Goal: Find specific fact: Find specific page/section

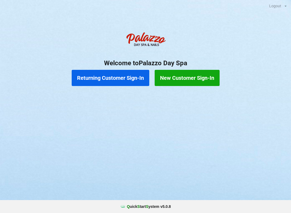
click at [115, 84] on button "Returning Customer Sign-In" at bounding box center [111, 78] width 78 height 16
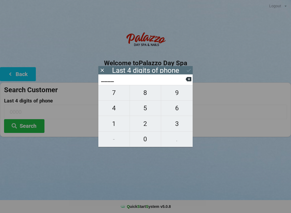
click at [146, 134] on span "0" at bounding box center [145, 138] width 31 height 11
type input "0___"
click at [112, 107] on span "4" at bounding box center [113, 107] width 31 height 11
type input "04__"
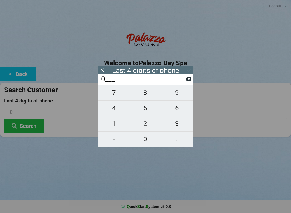
type input "04__"
click at [146, 124] on span "2" at bounding box center [145, 123] width 31 height 11
type input "042_"
click at [117, 109] on span "4" at bounding box center [113, 107] width 31 height 11
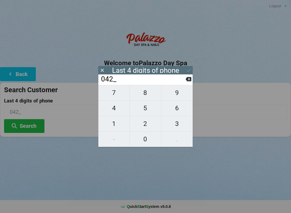
type input "0424"
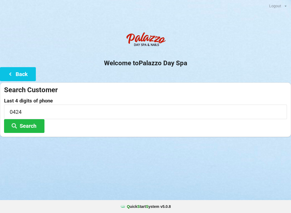
click at [29, 127] on button "Search" at bounding box center [24, 126] width 40 height 14
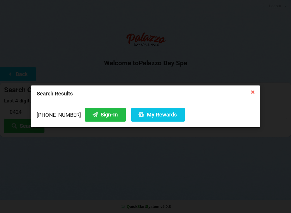
click at [91, 114] on button "Sign-In" at bounding box center [105, 115] width 41 height 14
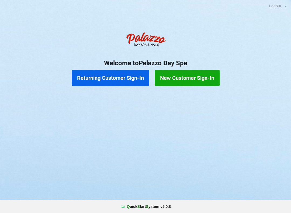
click at [105, 76] on button "Returning Customer Sign-In" at bounding box center [111, 78] width 78 height 16
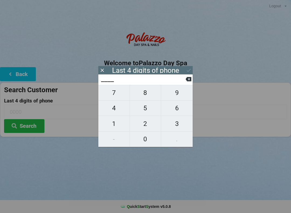
click at [145, 111] on span "5" at bounding box center [145, 107] width 31 height 11
type input "5___"
click at [143, 110] on span "5" at bounding box center [145, 107] width 31 height 11
type input "55__"
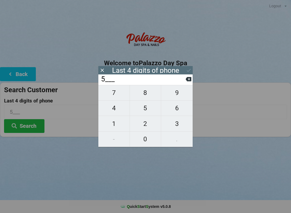
type input "55__"
click at [118, 92] on span "7" at bounding box center [113, 92] width 31 height 11
type input "557_"
click at [144, 92] on span "8" at bounding box center [145, 92] width 31 height 11
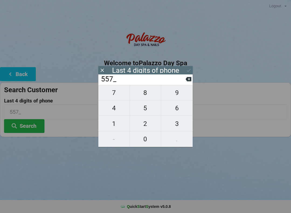
type input "5578"
click at [24, 124] on button "Search" at bounding box center [24, 126] width 40 height 14
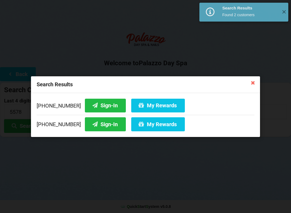
click at [98, 104] on button "Sign-In" at bounding box center [105, 105] width 41 height 14
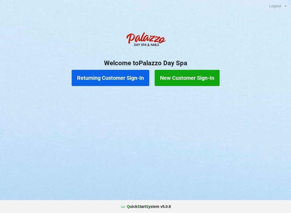
click at [114, 76] on button "Returning Customer Sign-In" at bounding box center [111, 78] width 78 height 16
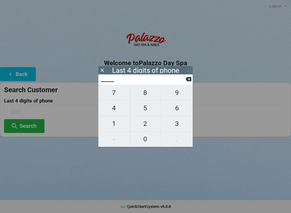
click at [115, 97] on span "7" at bounding box center [113, 92] width 31 height 11
type input "7___"
click at [176, 125] on span "3" at bounding box center [176, 123] width 31 height 11
type input "73__"
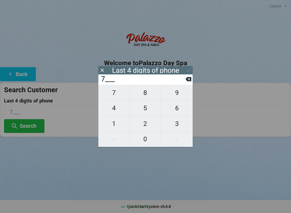
type input "73__"
click at [112, 97] on span "7" at bounding box center [113, 92] width 31 height 11
type input "737_"
click at [113, 95] on span "7" at bounding box center [113, 92] width 31 height 11
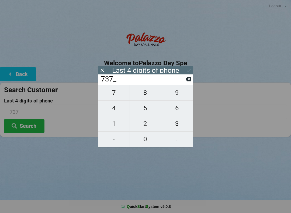
type input "7377"
click at [189, 71] on icon at bounding box center [189, 70] width 4 height 3
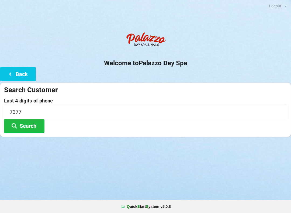
click at [33, 121] on button "Search" at bounding box center [24, 126] width 40 height 14
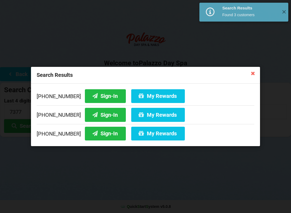
click at [98, 94] on button "Sign-In" at bounding box center [105, 96] width 41 height 14
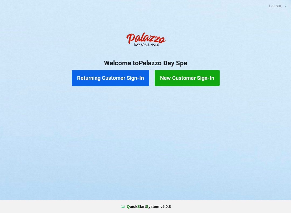
click at [128, 76] on button "Returning Customer Sign-In" at bounding box center [111, 78] width 78 height 16
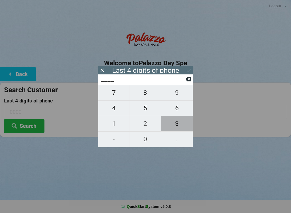
click at [178, 125] on span "3" at bounding box center [176, 123] width 31 height 11
type input "3___"
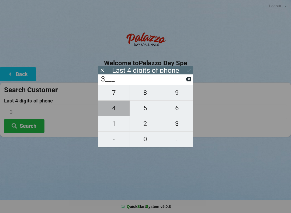
click at [117, 111] on span "4" at bounding box center [113, 107] width 31 height 11
type input "34__"
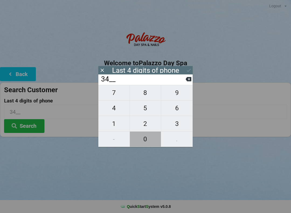
click at [146, 139] on span "0" at bounding box center [145, 138] width 31 height 11
type input "340_"
click at [147, 139] on span "0" at bounding box center [145, 138] width 31 height 11
type input "3400"
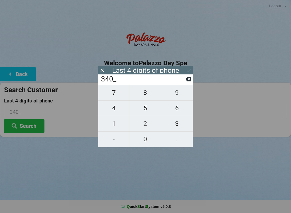
type input "3400"
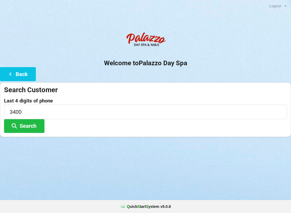
click at [31, 126] on button "Search" at bounding box center [24, 126] width 40 height 14
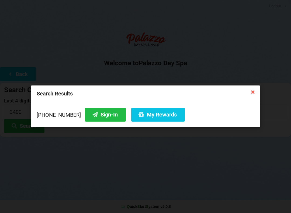
click at [103, 114] on button "Sign-In" at bounding box center [105, 115] width 41 height 14
